Goal: Transaction & Acquisition: Purchase product/service

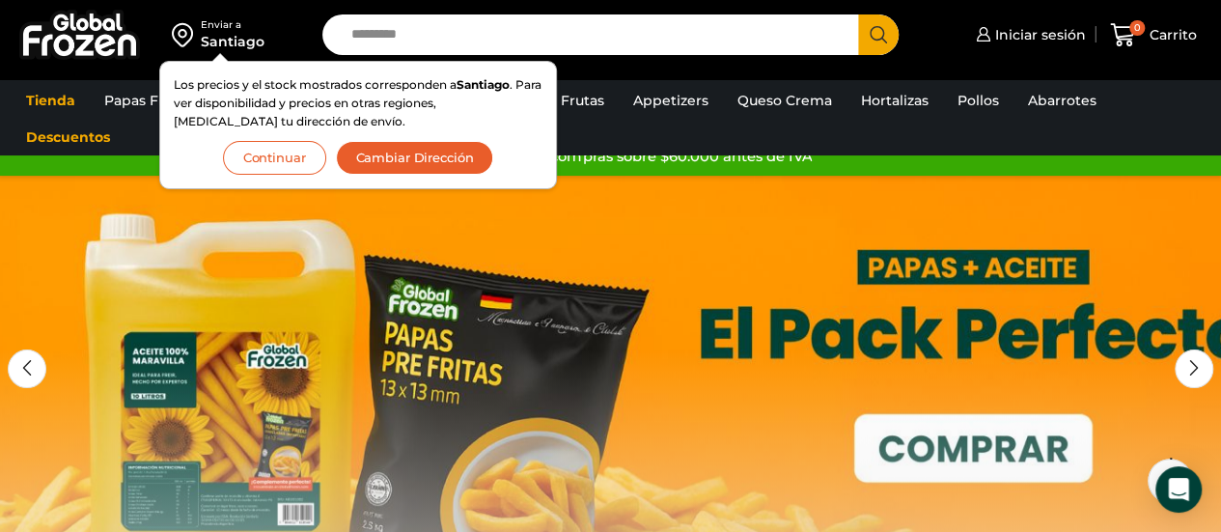
scroll to position [27, 0]
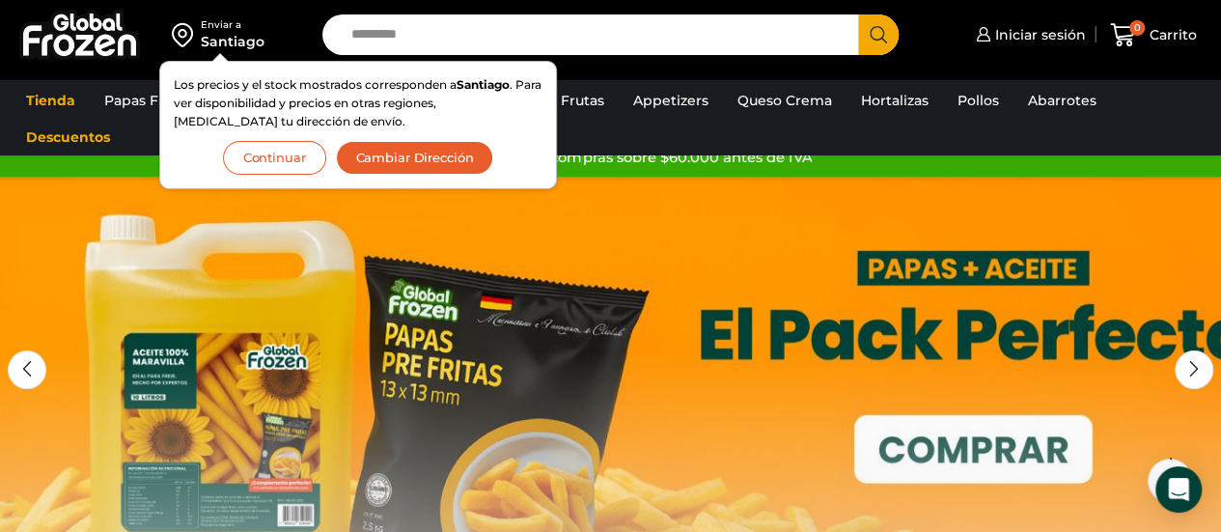
click at [401, 23] on input "Search input" at bounding box center [596, 34] width 508 height 41
type input "*******"
click at [858, 14] on button "Search" at bounding box center [878, 34] width 41 height 41
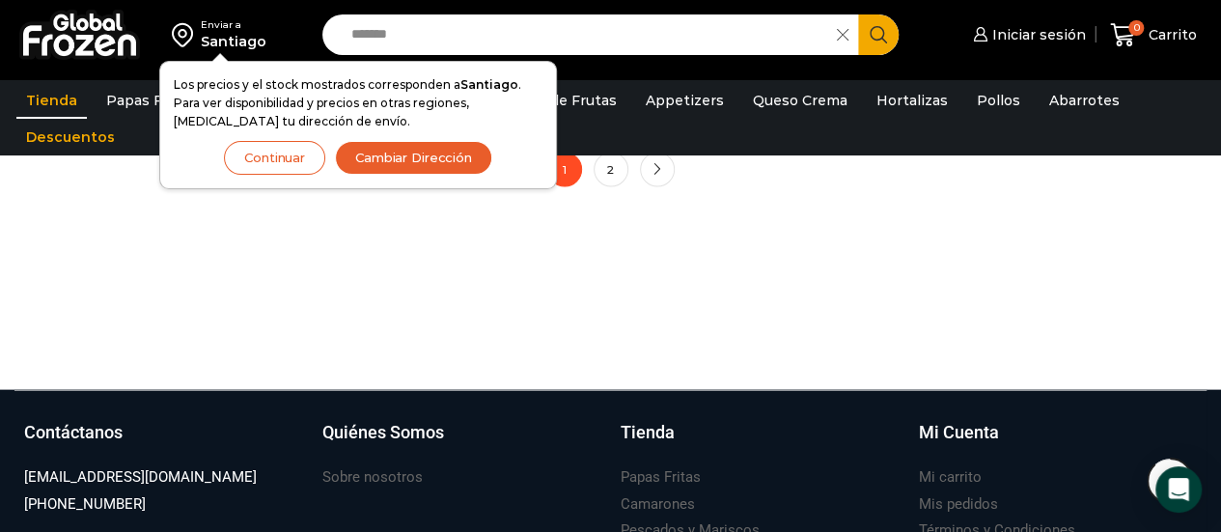
scroll to position [1817, 0]
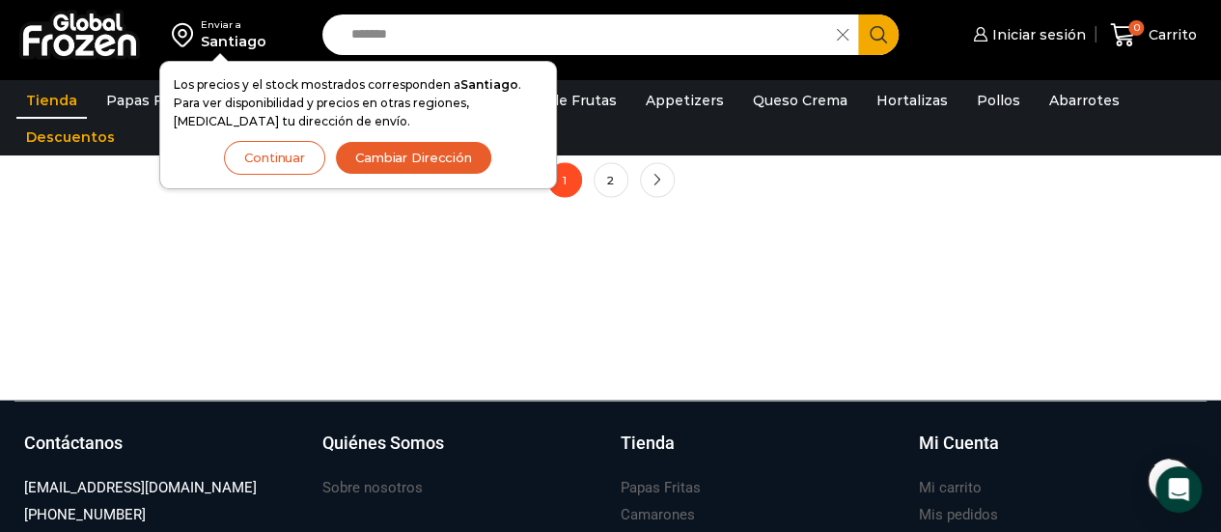
click at [290, 156] on button "Continuar" at bounding box center [274, 158] width 101 height 34
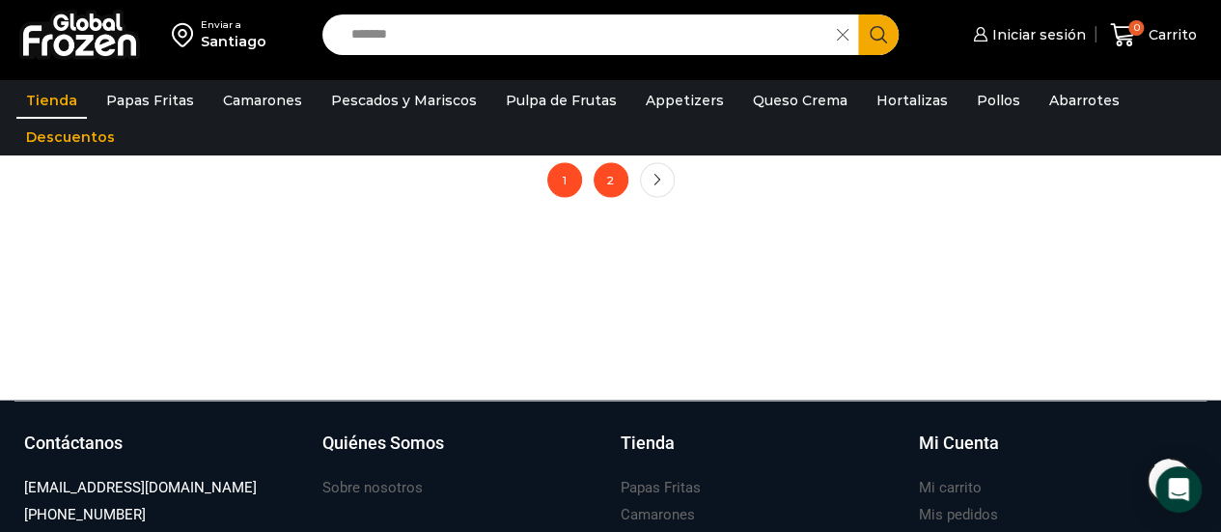
click at [616, 184] on link "2" at bounding box center [611, 179] width 35 height 35
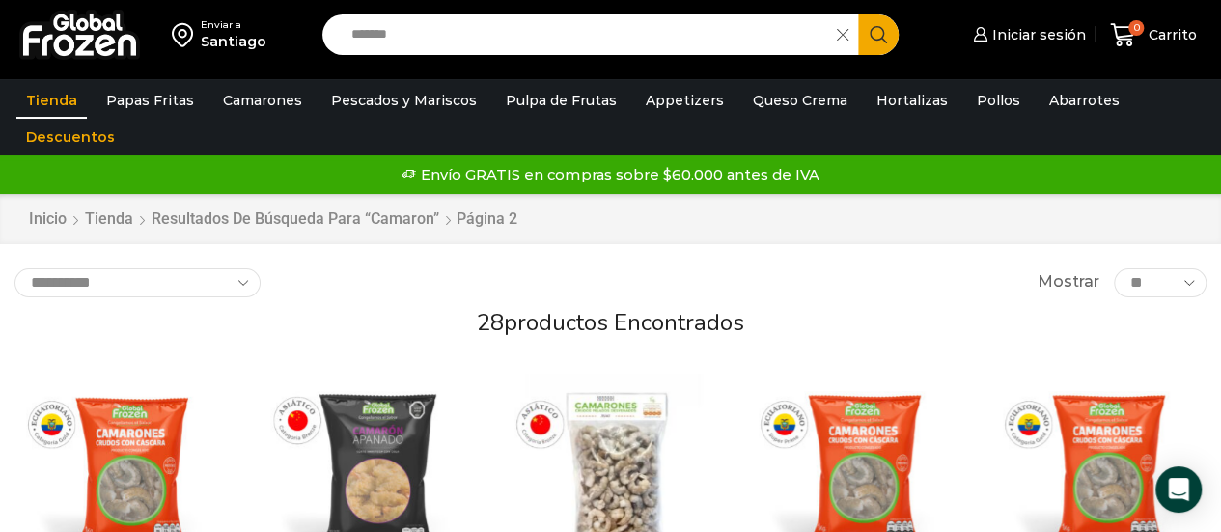
click at [780, 316] on h2 "28 productos encontrados" at bounding box center [610, 323] width 1192 height 28
drag, startPoint x: 432, startPoint y: 38, endPoint x: 346, endPoint y: 38, distance: 86.9
click at [346, 38] on input "*******" at bounding box center [585, 34] width 486 height 41
type input "******"
click at [858, 14] on button "Search" at bounding box center [878, 34] width 41 height 41
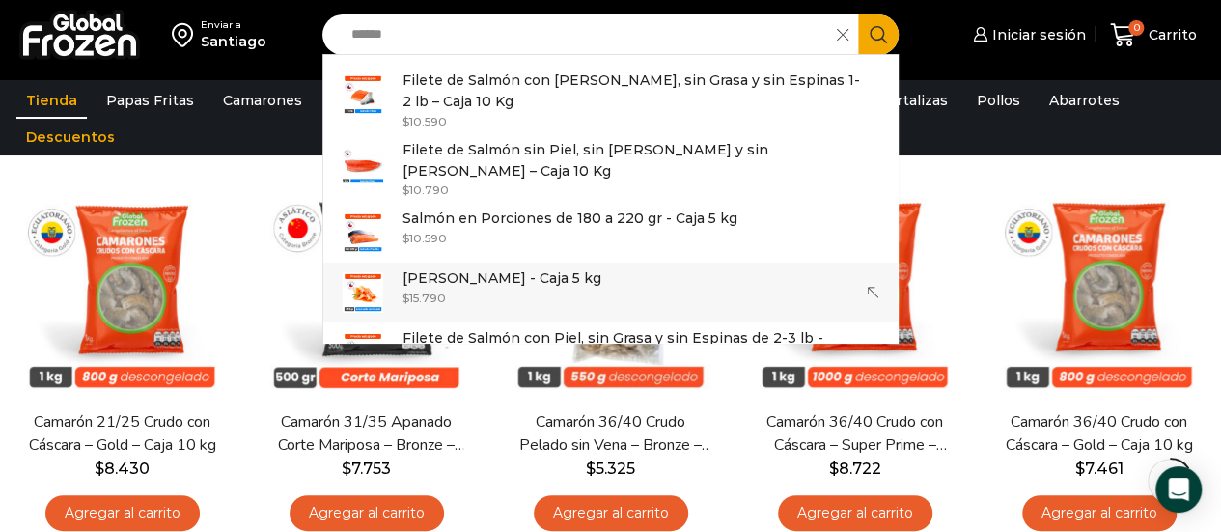
scroll to position [203, 0]
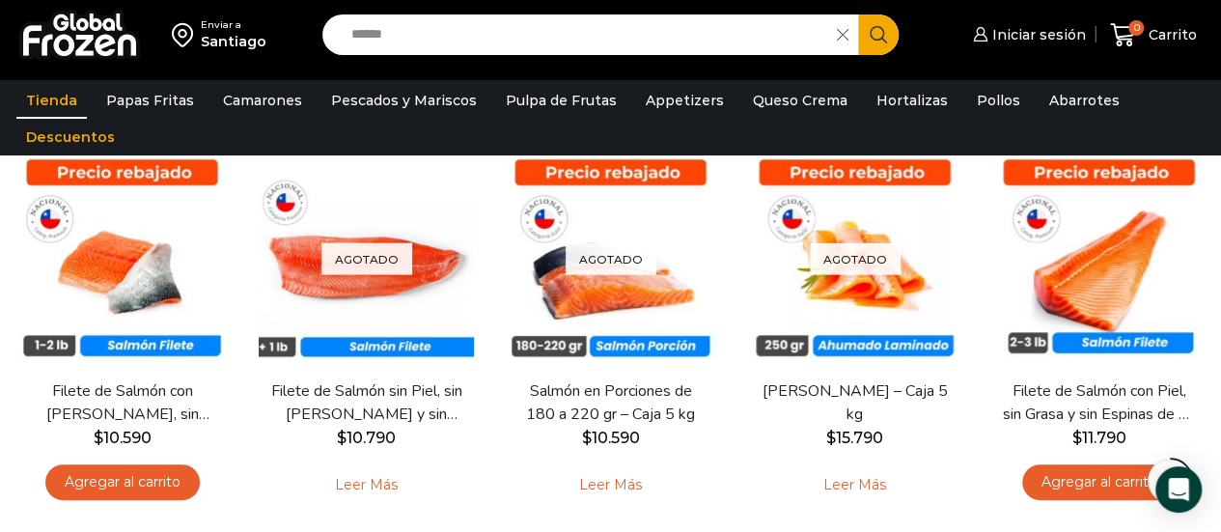
scroll to position [259, 0]
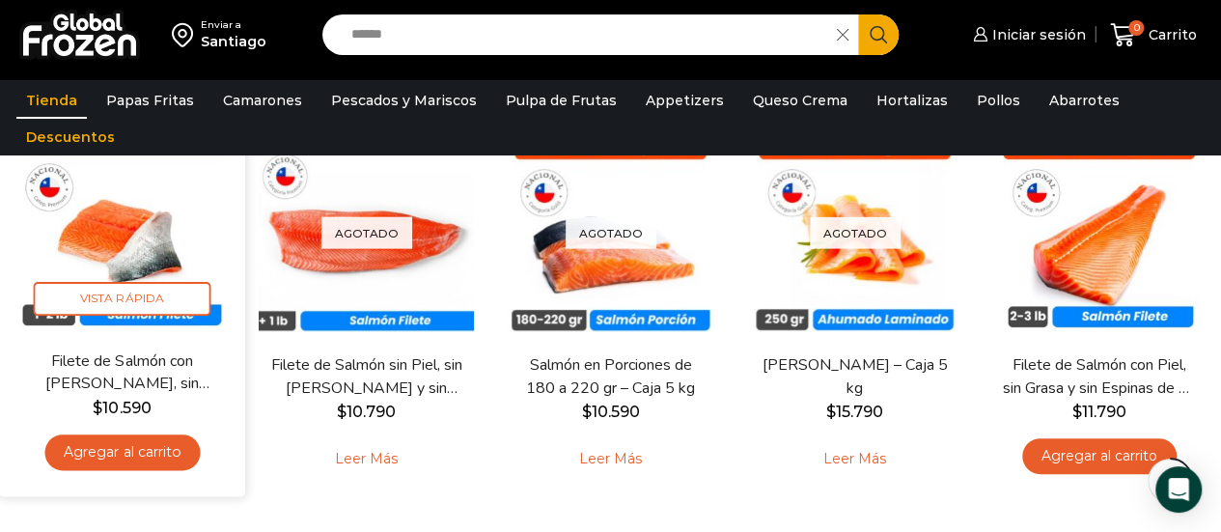
click at [165, 246] on img at bounding box center [122, 227] width 217 height 217
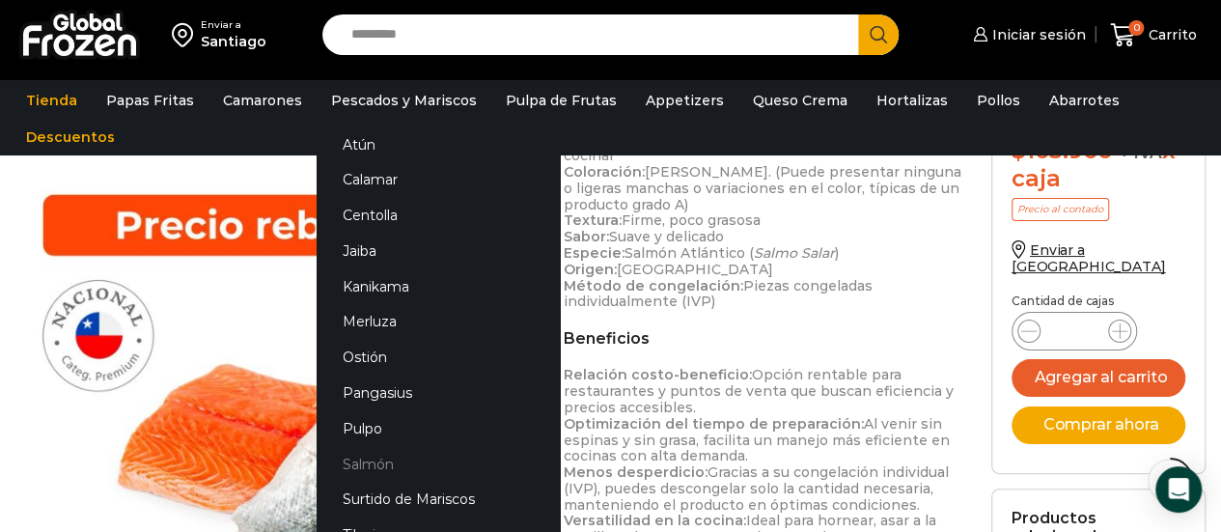
scroll to position [984, 0]
